Goal: Information Seeking & Learning: Learn about a topic

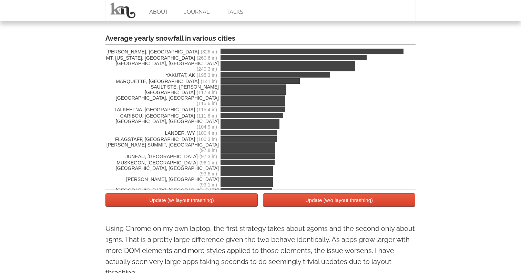
scroll to position [1240, 0]
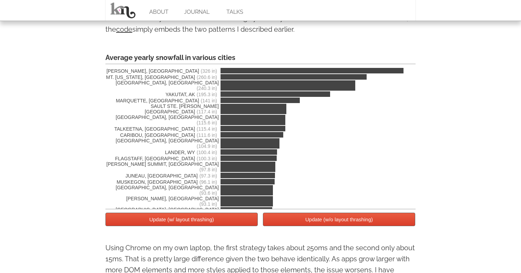
click at [208, 225] on button "Update (w/ layout thrashing)" at bounding box center [181, 219] width 152 height 13
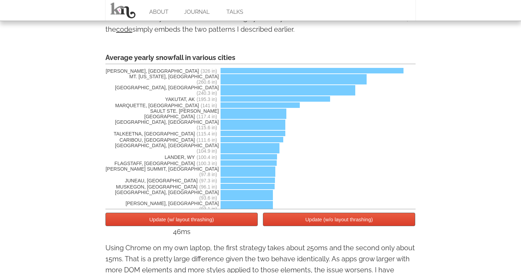
click at [208, 225] on button "Update (w/ layout thrashing)" at bounding box center [181, 219] width 152 height 13
click at [213, 224] on button "Update (w/ layout thrashing)" at bounding box center [181, 219] width 152 height 13
click at [275, 219] on button "Update (w/o layout thrashing)" at bounding box center [339, 219] width 152 height 13
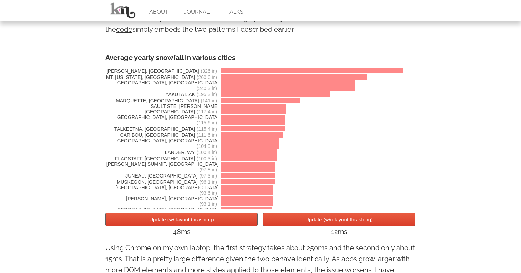
click at [275, 219] on button "Update (w/o layout thrashing)" at bounding box center [339, 219] width 152 height 13
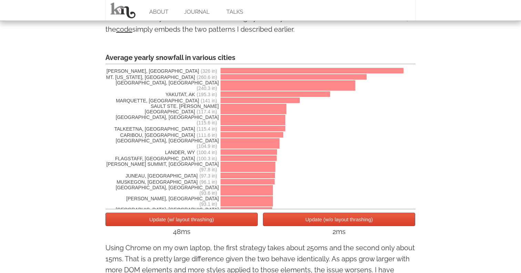
click at [275, 219] on button "Update (w/o layout thrashing)" at bounding box center [339, 219] width 152 height 13
click at [242, 220] on button "Update (w/ layout thrashing)" at bounding box center [181, 219] width 152 height 13
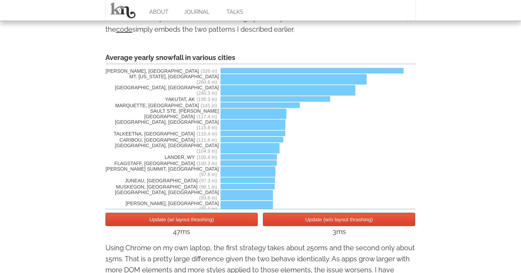
click at [242, 220] on button "Update (w/ layout thrashing)" at bounding box center [181, 219] width 152 height 13
click at [279, 221] on button "Update (w/o layout thrashing)" at bounding box center [339, 219] width 152 height 13
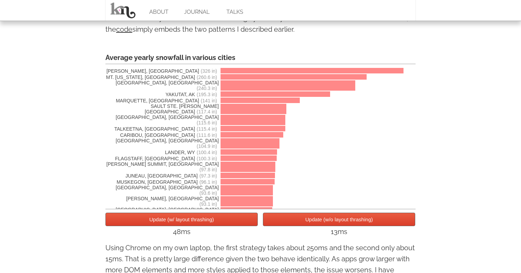
click at [244, 221] on button "Update (w/ layout thrashing)" at bounding box center [181, 219] width 152 height 13
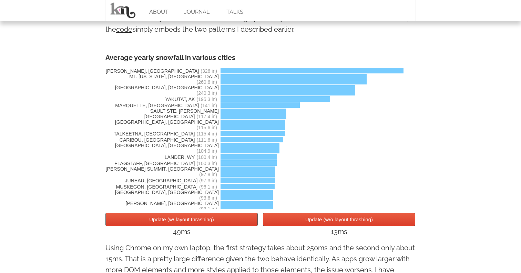
click at [286, 221] on button "Update (w/o layout thrashing)" at bounding box center [339, 219] width 152 height 13
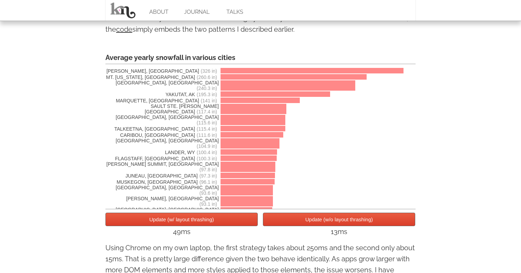
click at [246, 224] on button "Update (w/ layout thrashing)" at bounding box center [181, 219] width 152 height 13
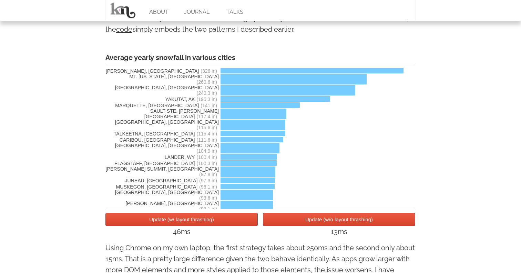
click at [287, 223] on button "Update (w/o layout thrashing)" at bounding box center [339, 219] width 152 height 13
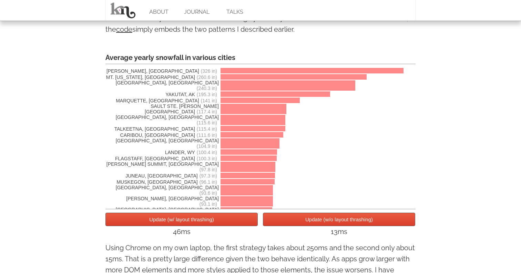
click at [287, 223] on button "Update (w/o layout thrashing)" at bounding box center [339, 219] width 152 height 13
click at [280, 223] on button "Update (w/o layout thrashing)" at bounding box center [339, 219] width 152 height 13
click at [277, 227] on div "1ms" at bounding box center [339, 231] width 152 height 11
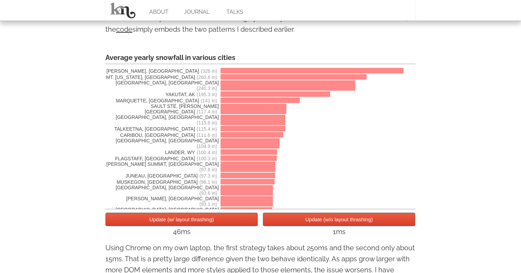
click at [279, 225] on button "Update (w/o layout thrashing)" at bounding box center [339, 219] width 152 height 13
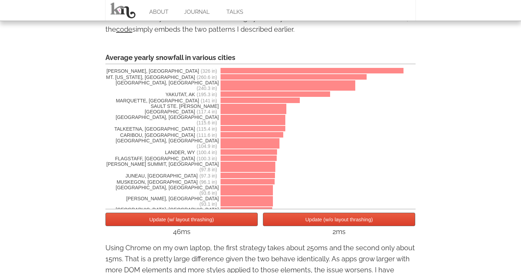
click at [279, 225] on button "Update (w/o layout thrashing)" at bounding box center [339, 219] width 152 height 13
click at [246, 223] on button "Update (w/ layout thrashing)" at bounding box center [181, 219] width 152 height 13
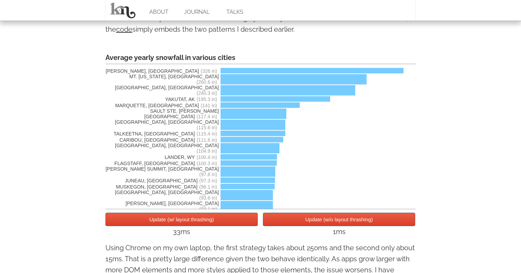
click at [246, 223] on button "Update (w/ layout thrashing)" at bounding box center [181, 219] width 152 height 13
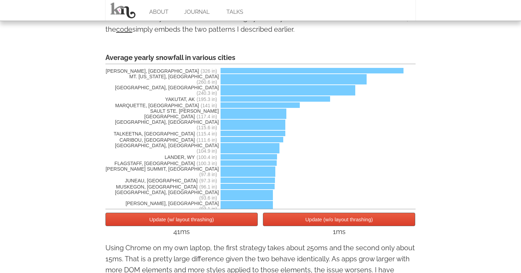
click at [284, 222] on button "Update (w/o layout thrashing)" at bounding box center [339, 219] width 152 height 13
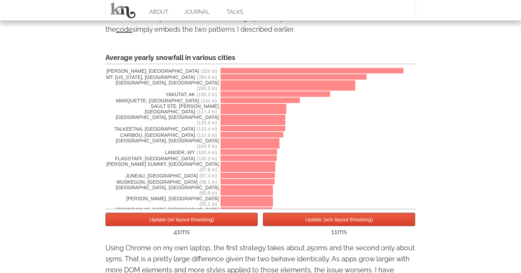
click at [284, 222] on button "Update (w/o layout thrashing)" at bounding box center [339, 219] width 152 height 13
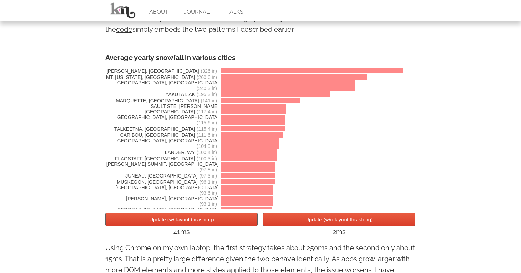
click at [284, 222] on button "Update (w/o layout thrashing)" at bounding box center [339, 219] width 152 height 13
click at [245, 219] on button "Update (w/ layout thrashing)" at bounding box center [181, 219] width 152 height 13
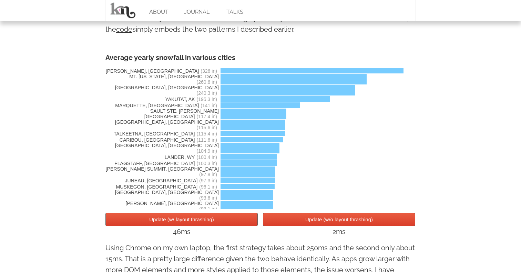
click at [275, 222] on button "Update (w/o layout thrashing)" at bounding box center [339, 219] width 152 height 13
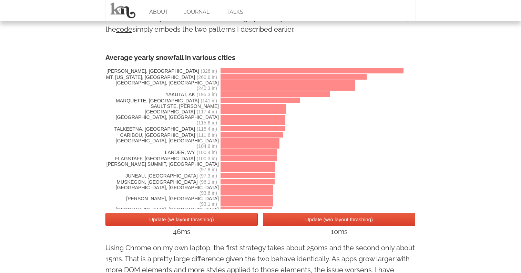
click at [275, 222] on button "Update (w/o layout thrashing)" at bounding box center [339, 219] width 152 height 13
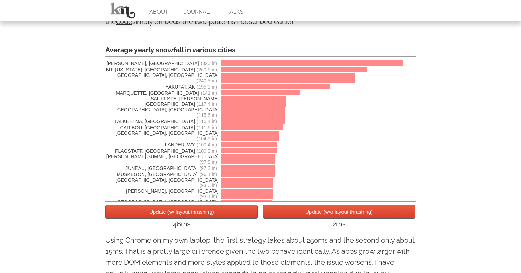
scroll to position [1248, 0]
click at [225, 212] on button "Update (w/ layout thrashing)" at bounding box center [181, 211] width 152 height 13
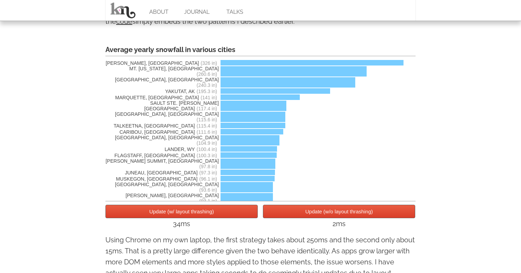
click at [219, 215] on button "Update (w/ layout thrashing)" at bounding box center [181, 211] width 152 height 13
click at [290, 213] on button "Update (w/o layout thrashing)" at bounding box center [339, 211] width 152 height 13
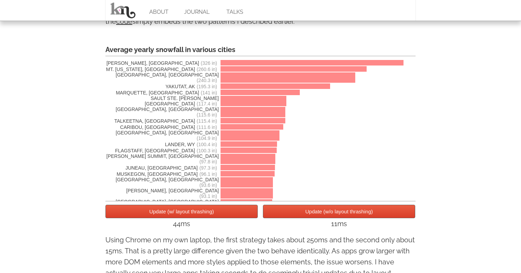
click at [290, 213] on button "Update (w/o layout thrashing)" at bounding box center [339, 211] width 152 height 13
click at [237, 217] on button "Update (w/ layout thrashing)" at bounding box center [181, 211] width 152 height 13
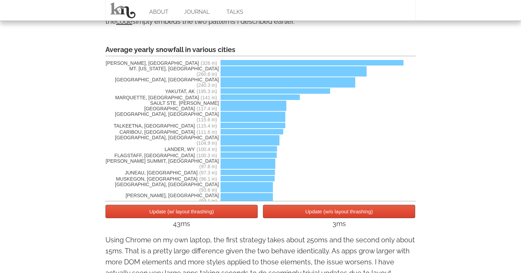
click at [282, 216] on button "Update (w/o layout thrashing)" at bounding box center [339, 211] width 152 height 13
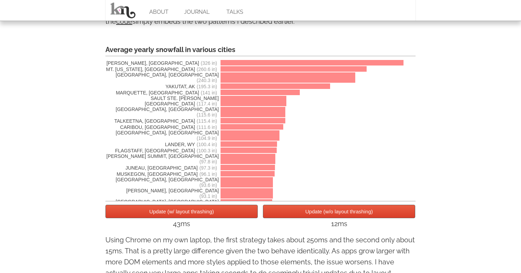
click at [243, 213] on button "Update (w/ layout thrashing)" at bounding box center [181, 211] width 152 height 13
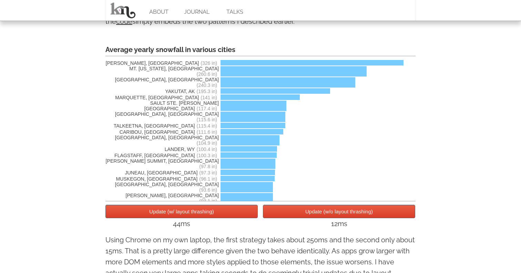
click at [268, 213] on button "Update (w/o layout thrashing)" at bounding box center [339, 211] width 152 height 13
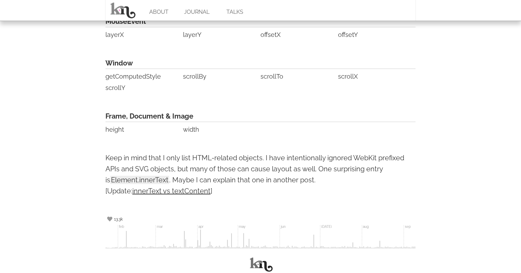
scroll to position [1725, 0]
